Goal: Learn about a topic

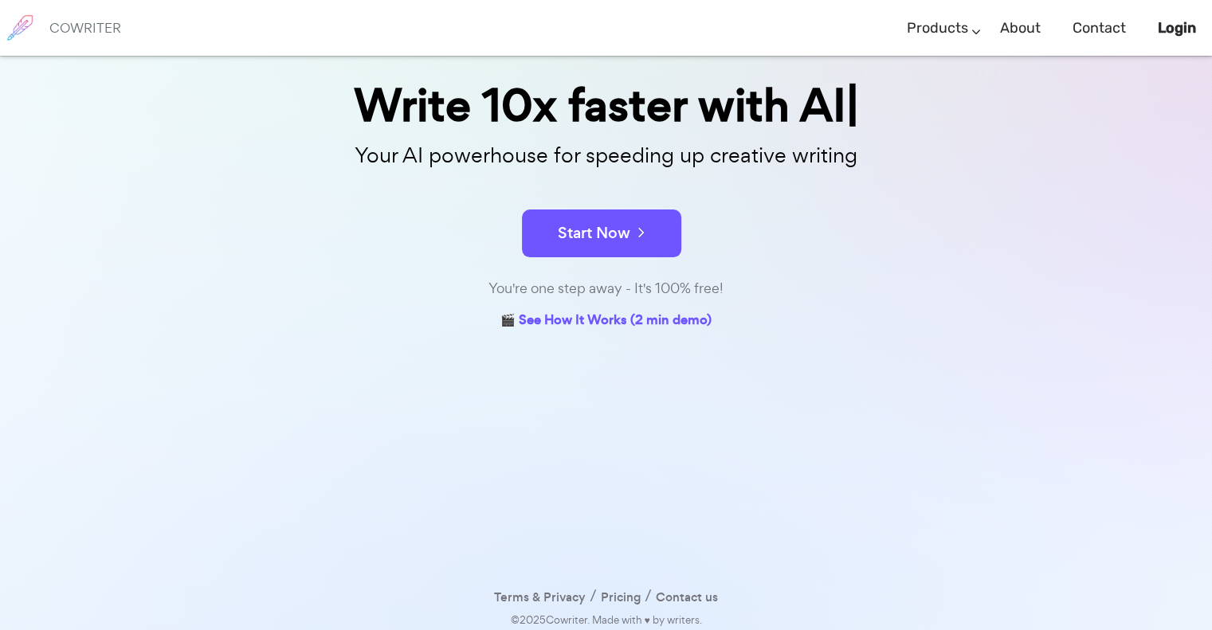
scroll to position [132, 0]
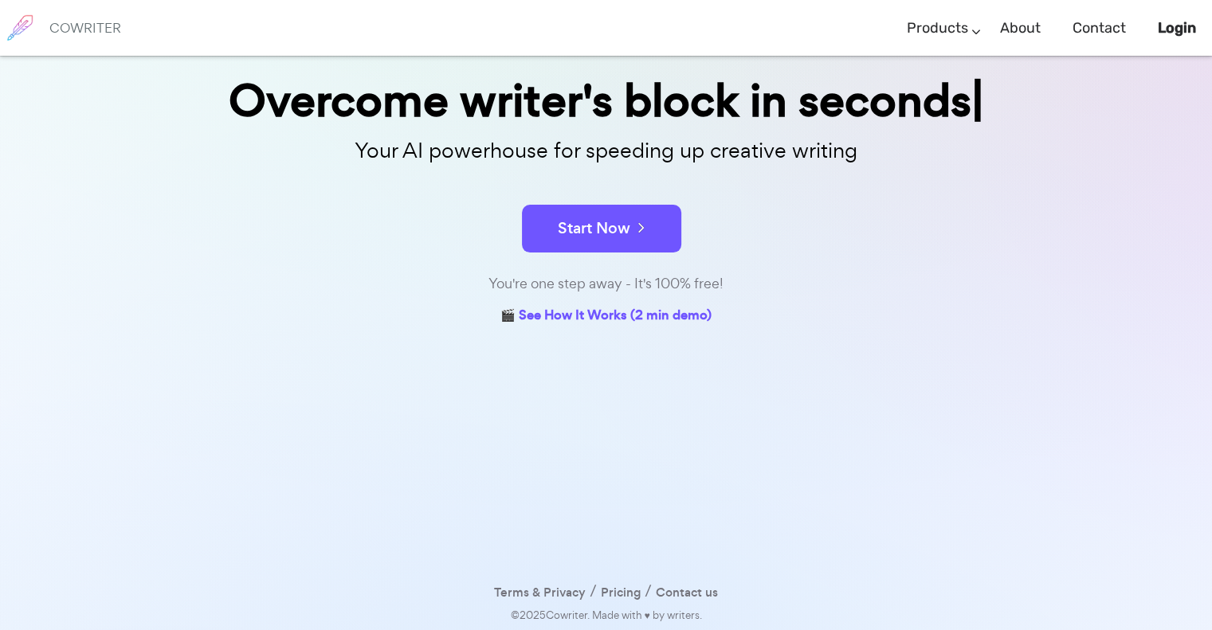
click at [615, 436] on div "Overcome writer's block in seconds Your AI powerhouse for speeding up creative …" at bounding box center [606, 278] width 1212 height 708
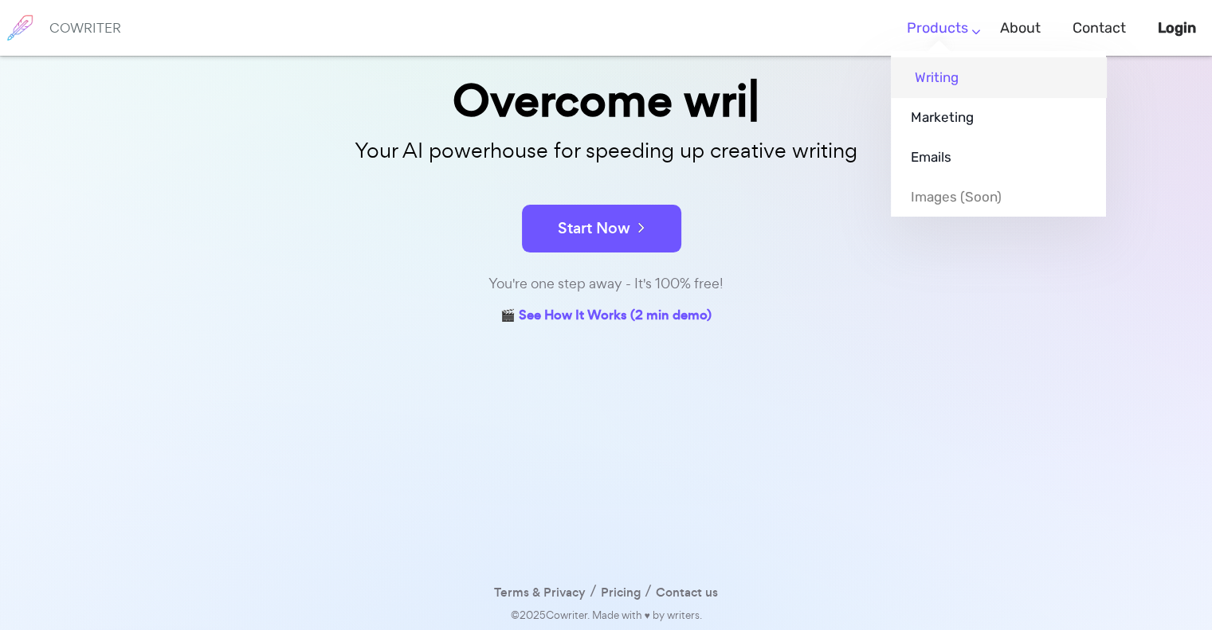
click at [933, 76] on link "Writing" at bounding box center [998, 77] width 215 height 40
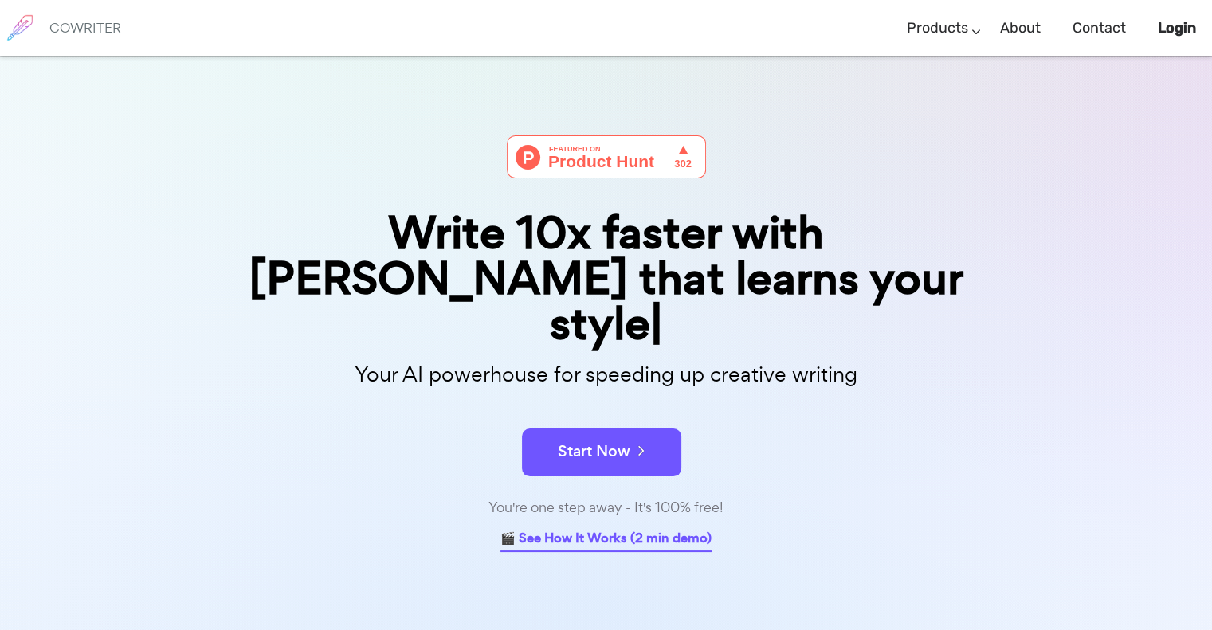
click at [582, 527] on link "🎬 See How It Works (2 min demo)" at bounding box center [605, 539] width 211 height 25
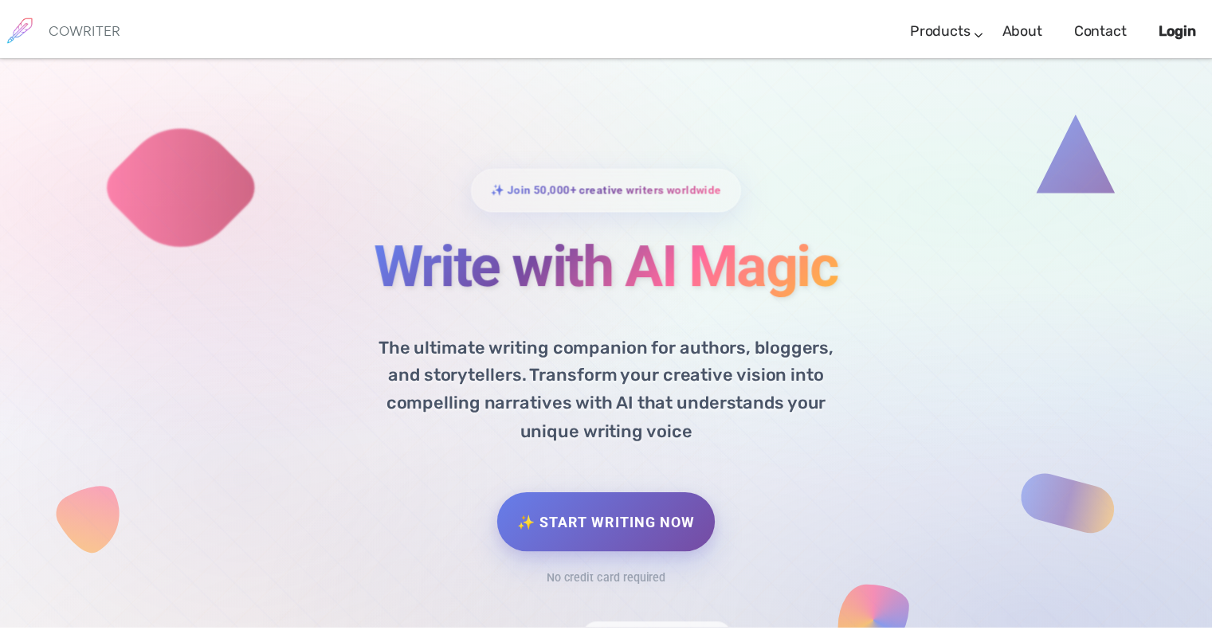
scroll to position [765, 0]
